Goal: Task Accomplishment & Management: Use online tool/utility

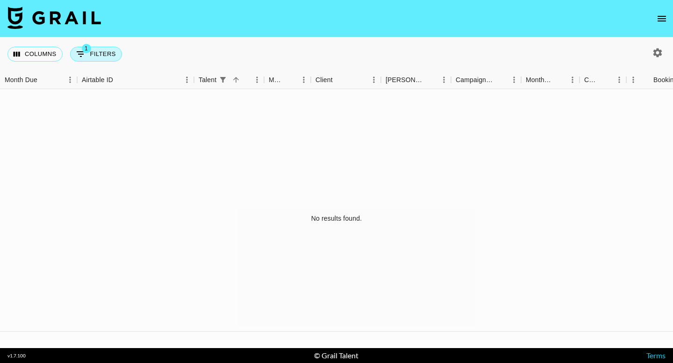
click at [96, 50] on button "1 Filters" at bounding box center [96, 54] width 52 height 15
select select "talentName"
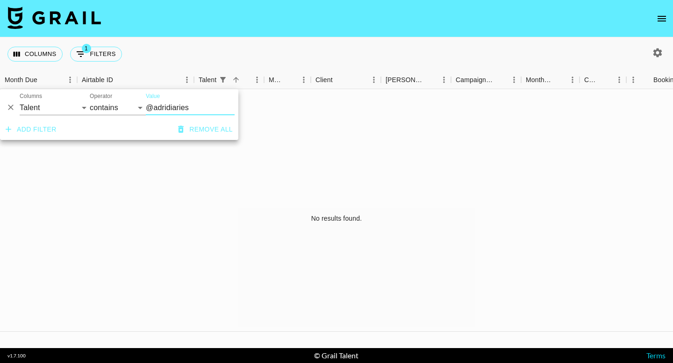
drag, startPoint x: 193, startPoint y: 108, endPoint x: 121, endPoint y: 106, distance: 72.4
click at [123, 107] on div "And Or Columns Grail Platform ID Airtable ID Talent Manager Client [PERSON_NAME…" at bounding box center [119, 104] width 238 height 30
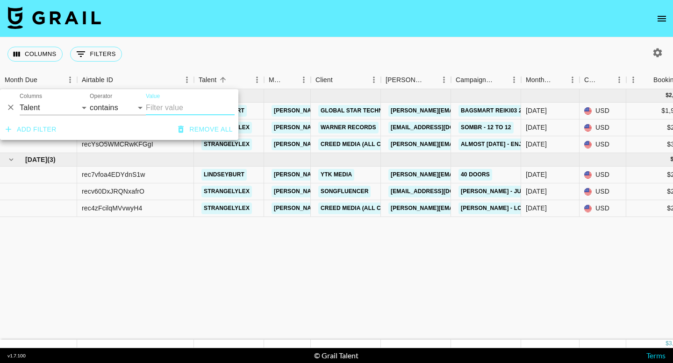
click at [348, 39] on div "Columns 0 Filters + Booking" at bounding box center [336, 54] width 673 height 34
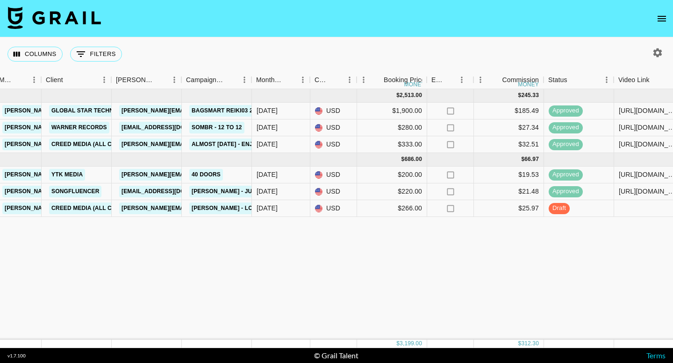
scroll to position [0, 280]
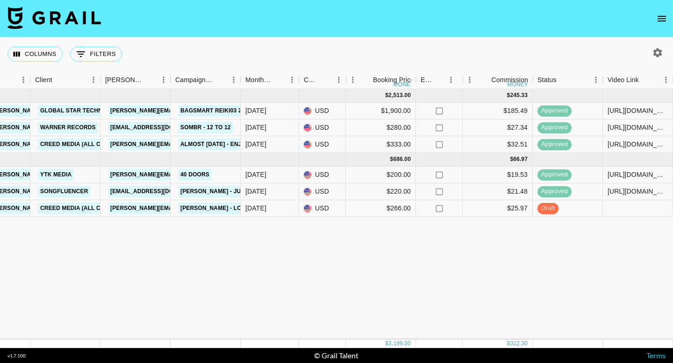
click at [665, 24] on button "open drawer" at bounding box center [661, 18] width 19 height 19
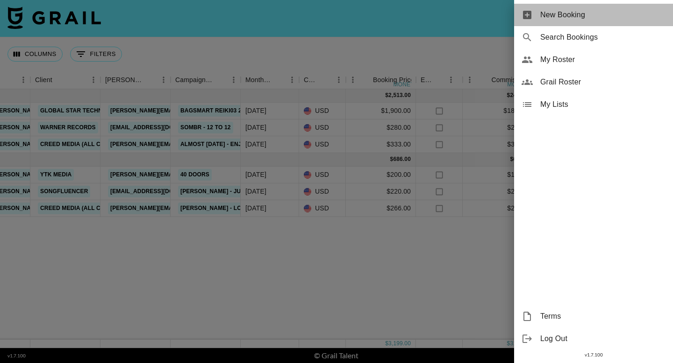
click at [614, 17] on span "New Booking" at bounding box center [602, 14] width 125 height 11
